Goal: Task Accomplishment & Management: Manage account settings

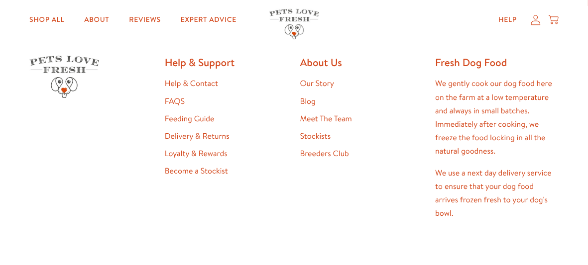
scroll to position [391, 0]
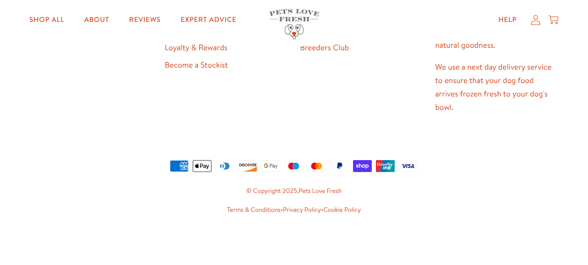
click at [535, 22] on icon at bounding box center [535, 19] width 10 height 10
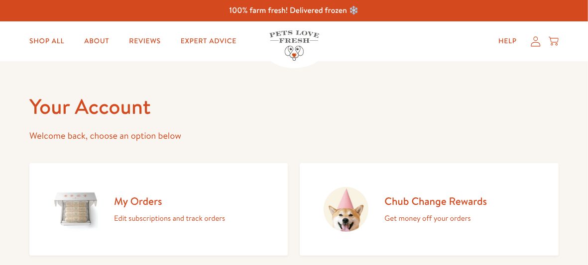
click at [147, 197] on h2 "My Orders" at bounding box center [169, 201] width 111 height 13
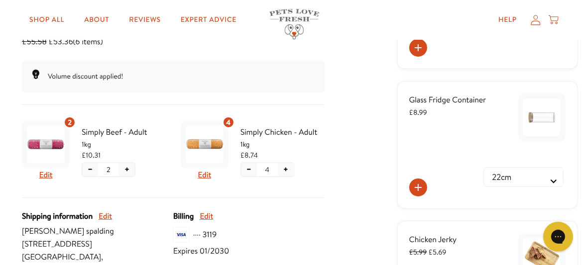
scroll to position [179, 0]
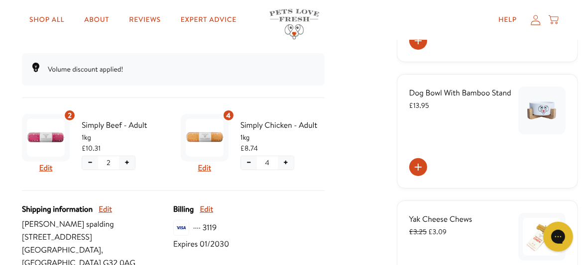
click at [285, 164] on button "+" at bounding box center [286, 162] width 16 height 13
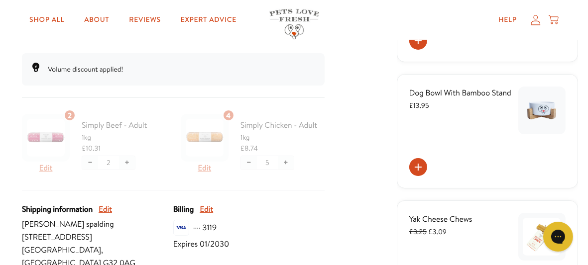
click at [246, 161] on div at bounding box center [173, 150] width 303 height 81
click at [248, 162] on div at bounding box center [173, 150] width 303 height 81
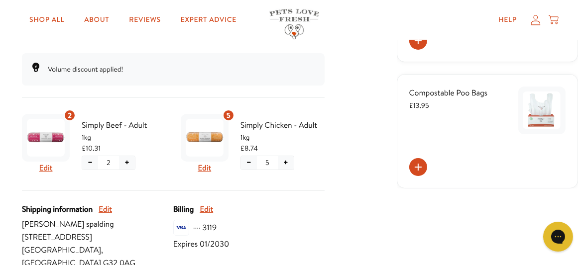
click at [248, 162] on button "−" at bounding box center [249, 162] width 16 height 13
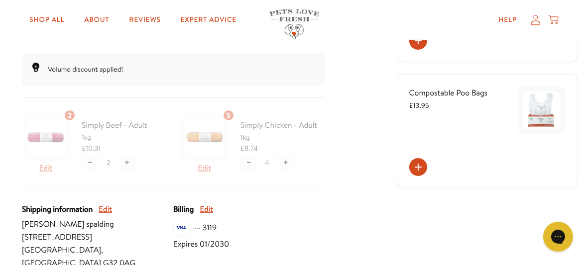
click at [248, 162] on div at bounding box center [173, 150] width 303 height 81
click at [245, 160] on div at bounding box center [173, 150] width 303 height 81
click at [250, 164] on div at bounding box center [173, 150] width 303 height 81
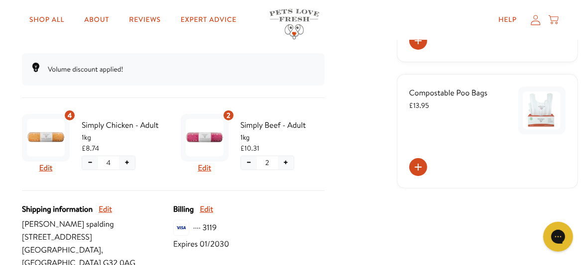
click at [89, 162] on button "−" at bounding box center [90, 162] width 16 height 13
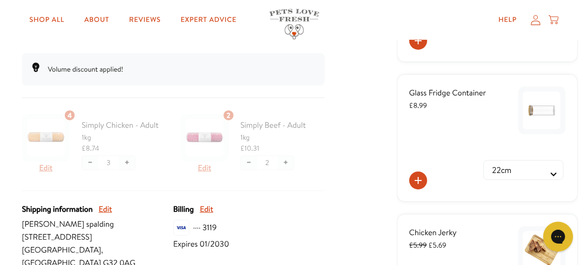
click at [125, 161] on div at bounding box center [173, 150] width 303 height 81
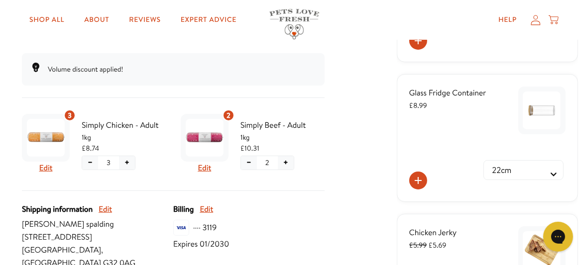
click at [127, 163] on button "+" at bounding box center [127, 162] width 16 height 13
click at [88, 161] on button "−" at bounding box center [90, 162] width 16 height 13
click at [89, 162] on button "−" at bounding box center [90, 162] width 16 height 13
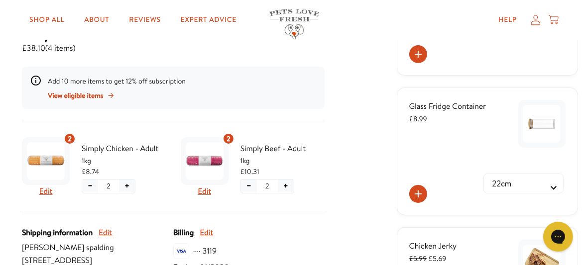
scroll to position [192, 0]
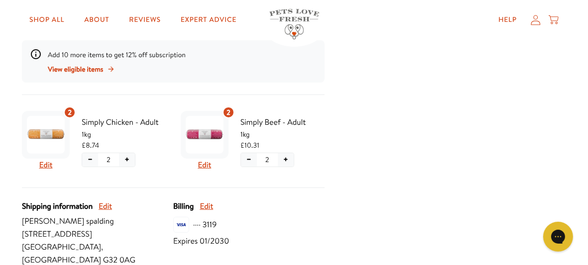
click at [127, 158] on button "+" at bounding box center [127, 159] width 16 height 13
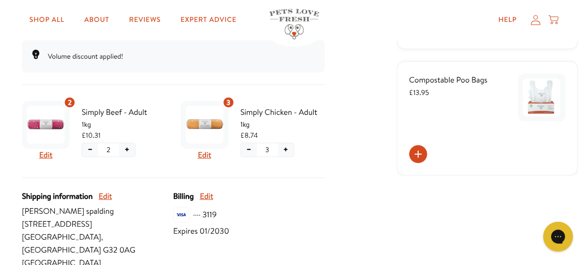
click at [249, 161] on div "3 Edit Simply Chicken - Adult 1kg £8.74 − 3 +" at bounding box center [253, 131] width 144 height 69
click at [249, 149] on button "−" at bounding box center [249, 149] width 16 height 13
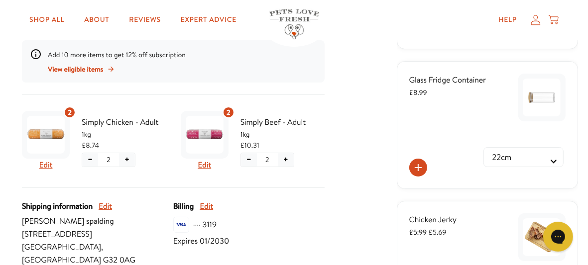
click at [286, 150] on div "£10.31" at bounding box center [282, 145] width 84 height 11
click at [127, 159] on button "+" at bounding box center [127, 159] width 16 height 13
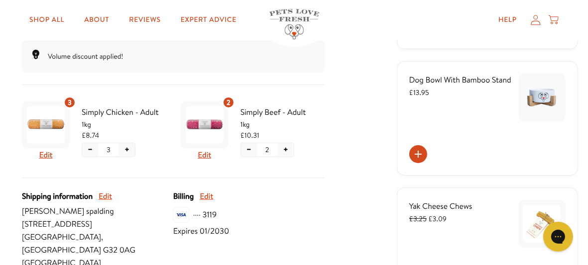
click at [248, 149] on button "−" at bounding box center [249, 149] width 16 height 13
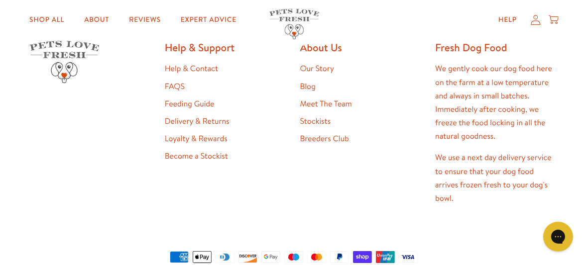
scroll to position [855, 0]
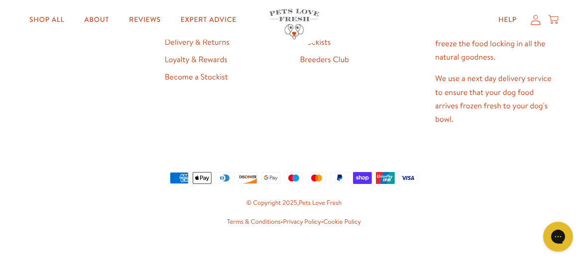
click at [536, 19] on icon at bounding box center [535, 20] width 9 height 10
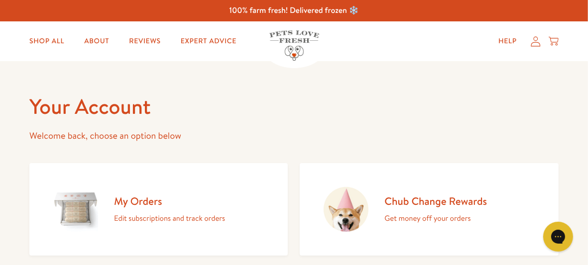
click at [149, 203] on h2 "My Orders" at bounding box center [169, 201] width 111 height 13
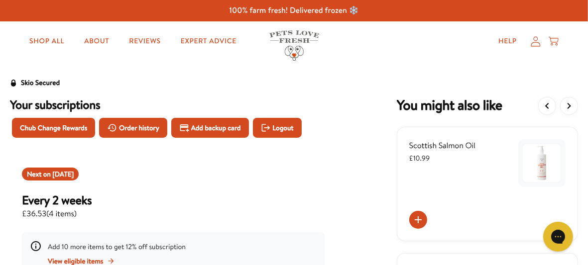
click at [537, 41] on icon at bounding box center [535, 41] width 10 height 10
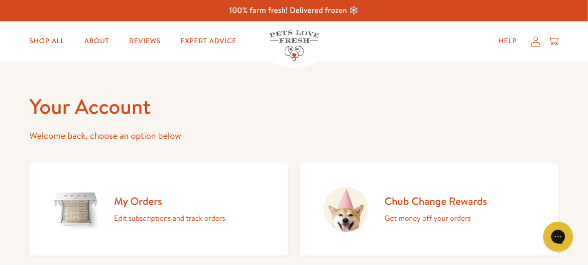
click at [536, 42] on icon at bounding box center [535, 41] width 9 height 10
